Goal: Navigation & Orientation: Go to known website

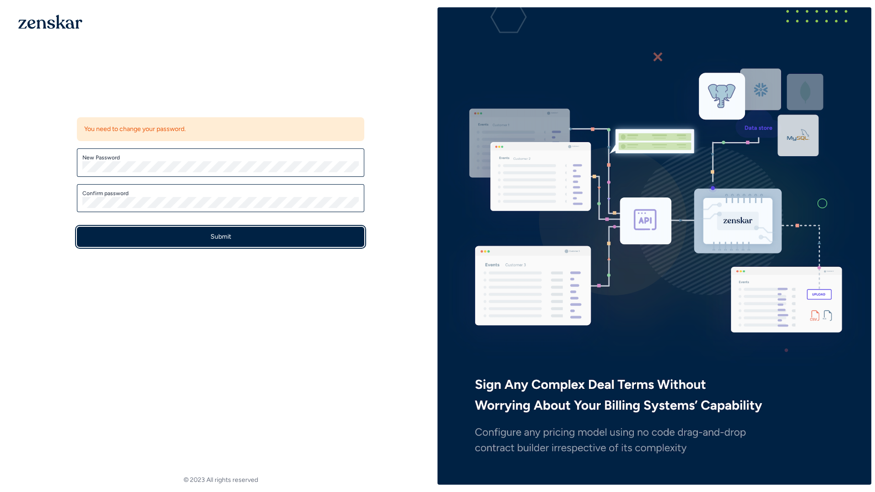
click at [214, 232] on button "Submit" at bounding box center [220, 237] width 287 height 20
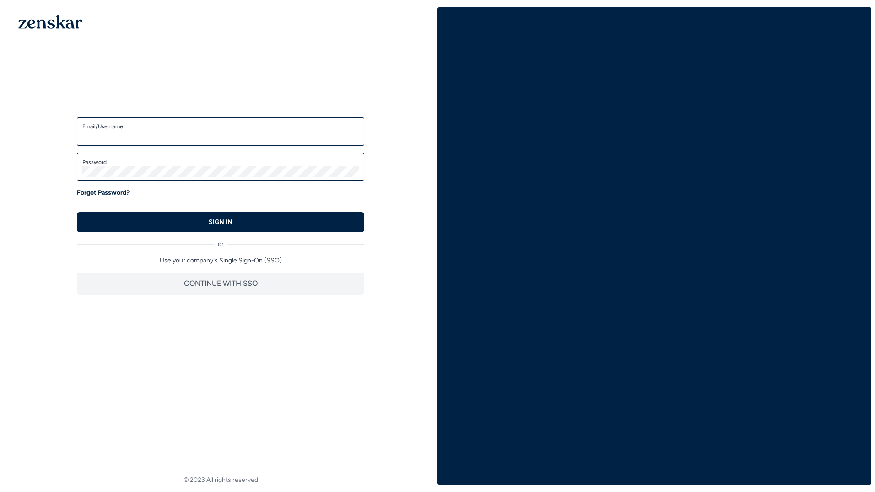
click at [185, 131] on input "Email/Username" at bounding box center [220, 135] width 276 height 11
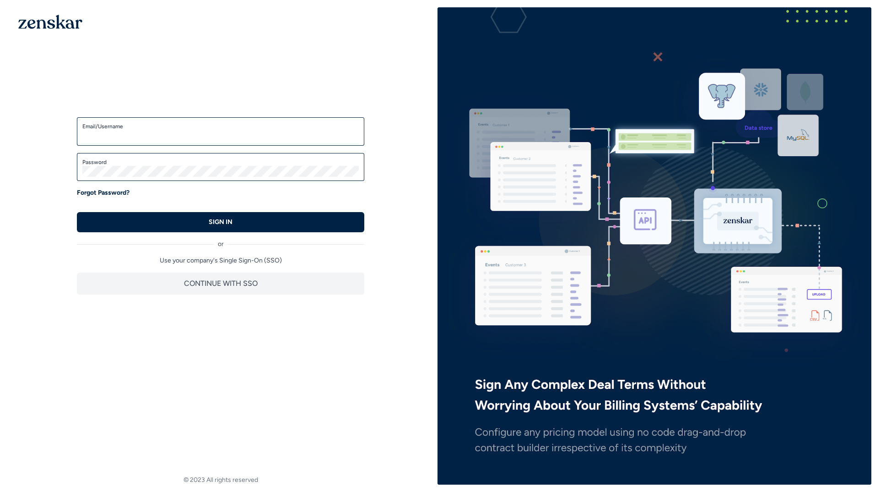
type input "**********"
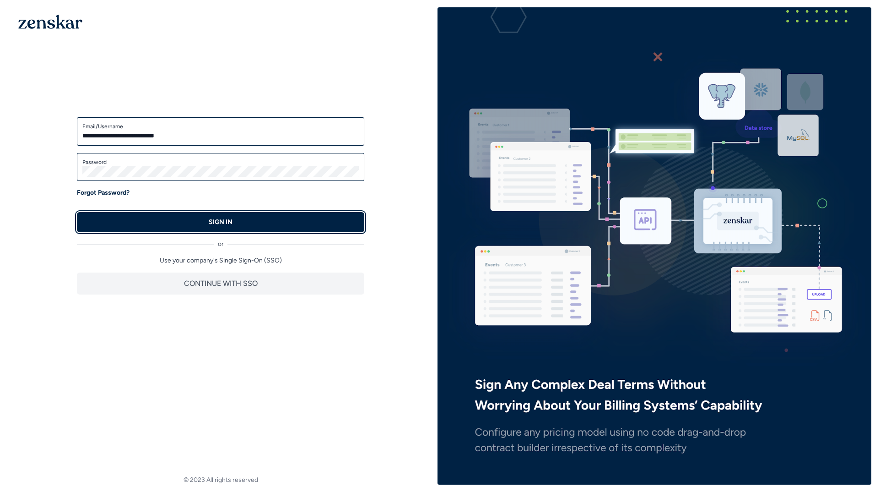
click at [221, 215] on button "SIGN IN" at bounding box center [220, 222] width 287 height 20
